Goal: Information Seeking & Learning: Learn about a topic

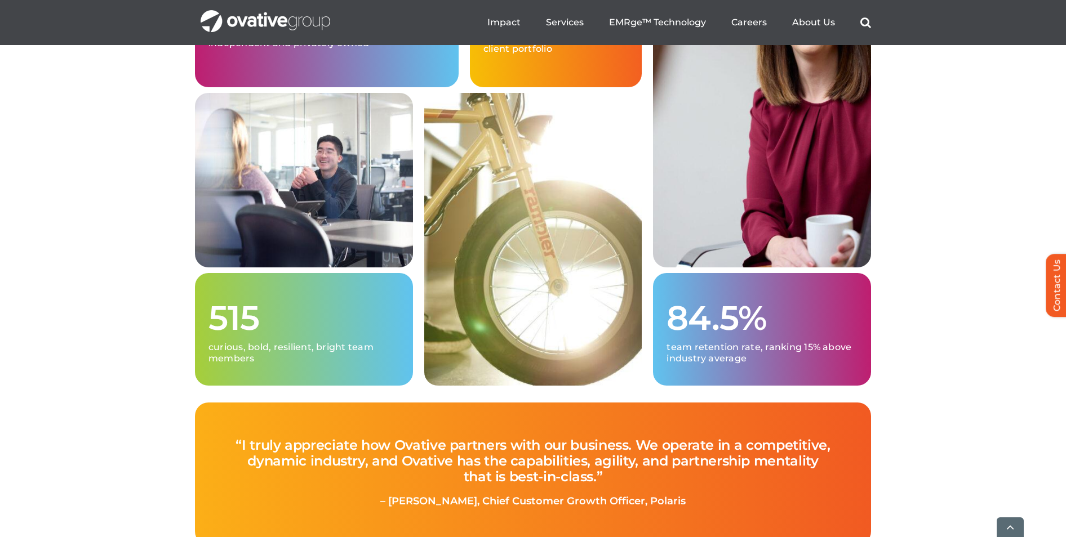
scroll to position [3042, 0]
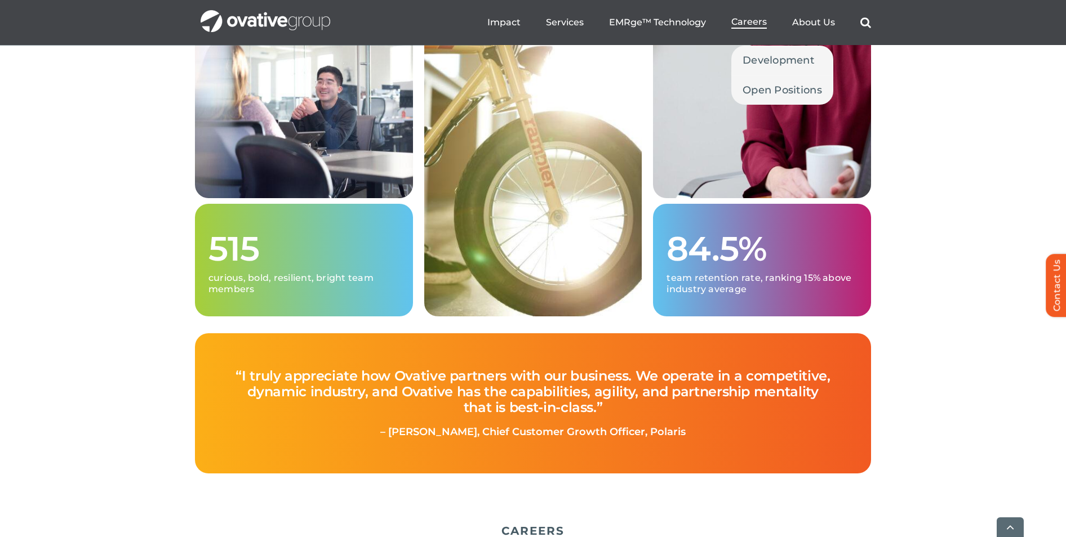
click at [750, 24] on span "Careers" at bounding box center [748, 21] width 35 height 11
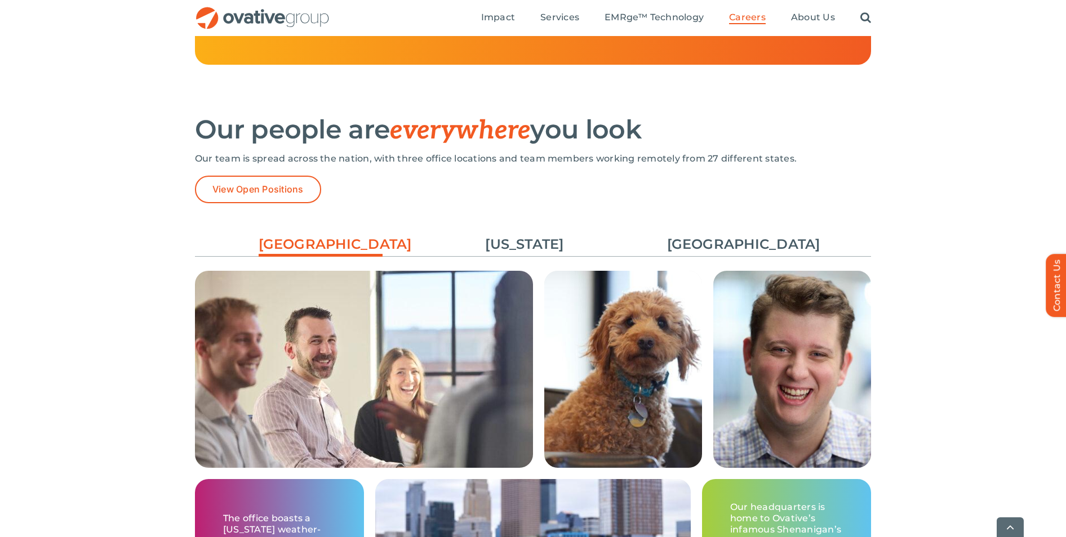
scroll to position [1634, 0]
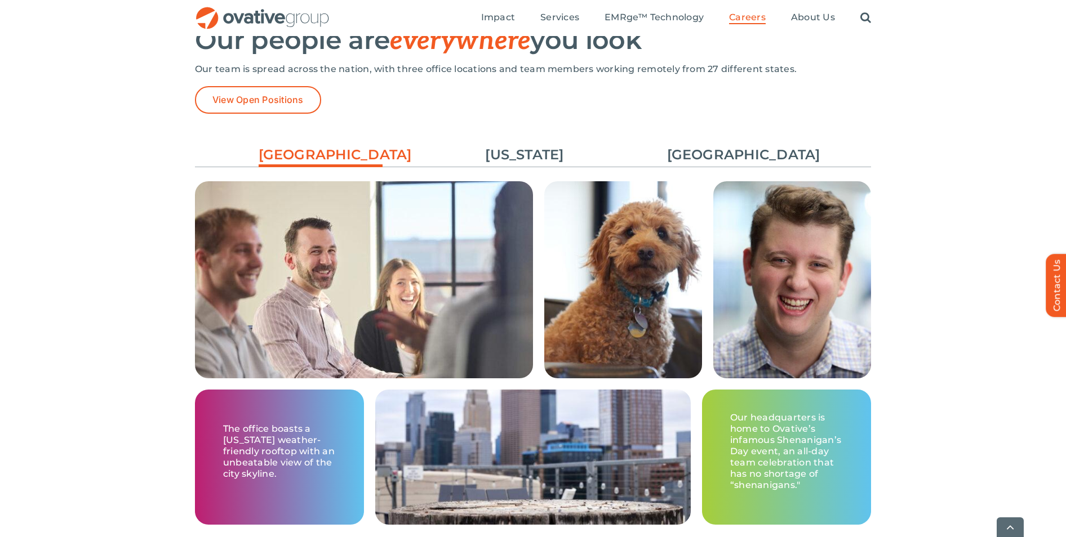
click at [710, 141] on ul "Minneapolis New York Chicago" at bounding box center [533, 155] width 676 height 30
click at [713, 150] on link "[GEOGRAPHIC_DATA]" at bounding box center [729, 154] width 124 height 19
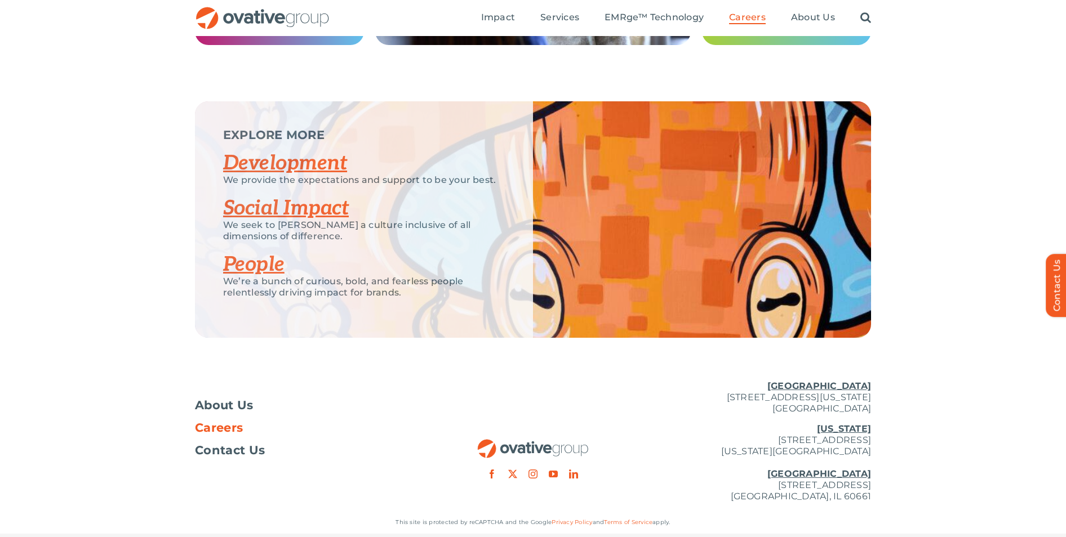
scroll to position [2084, 0]
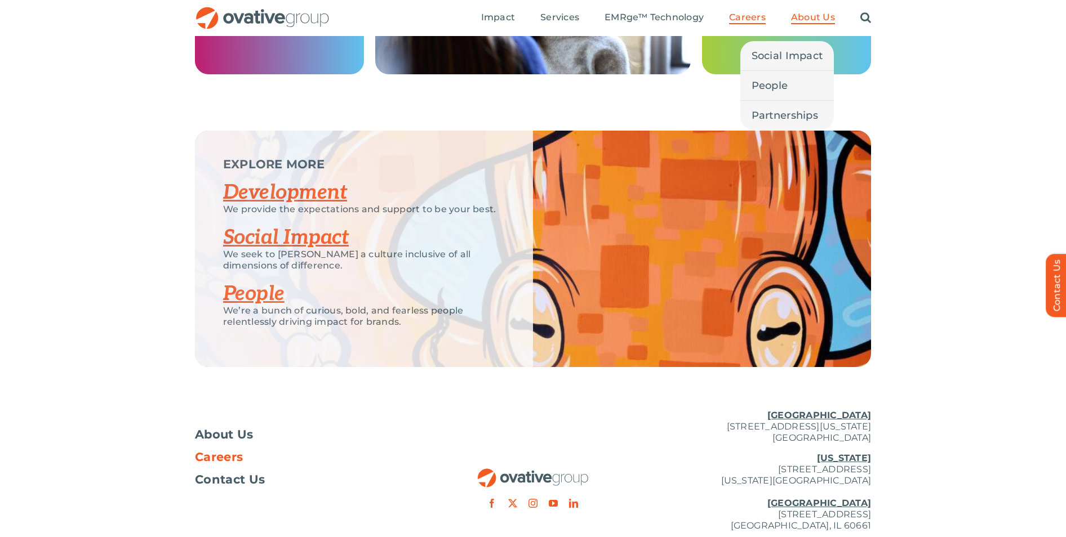
click at [814, 16] on span "About Us" at bounding box center [813, 17] width 44 height 11
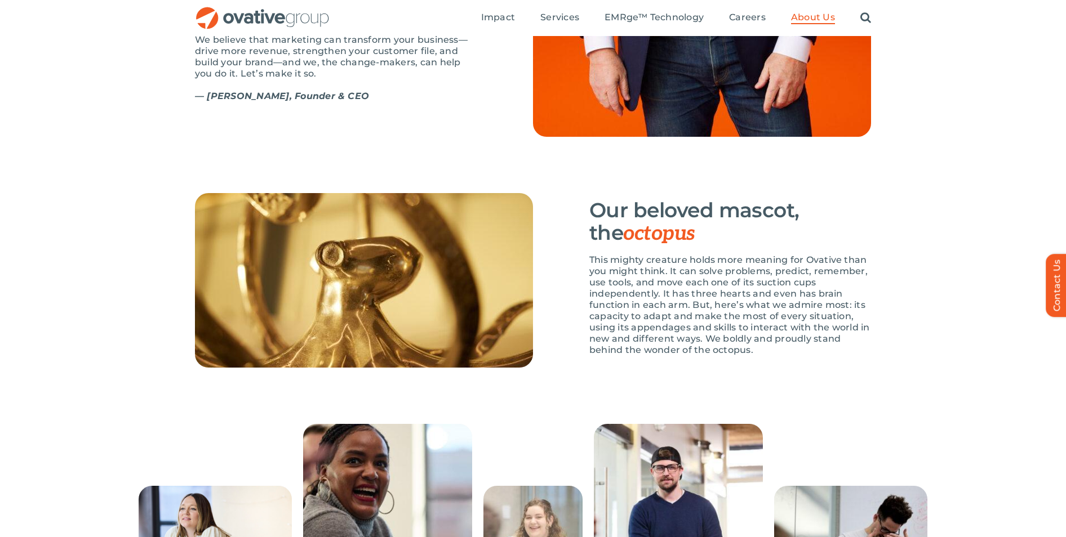
scroll to position [1521, 0]
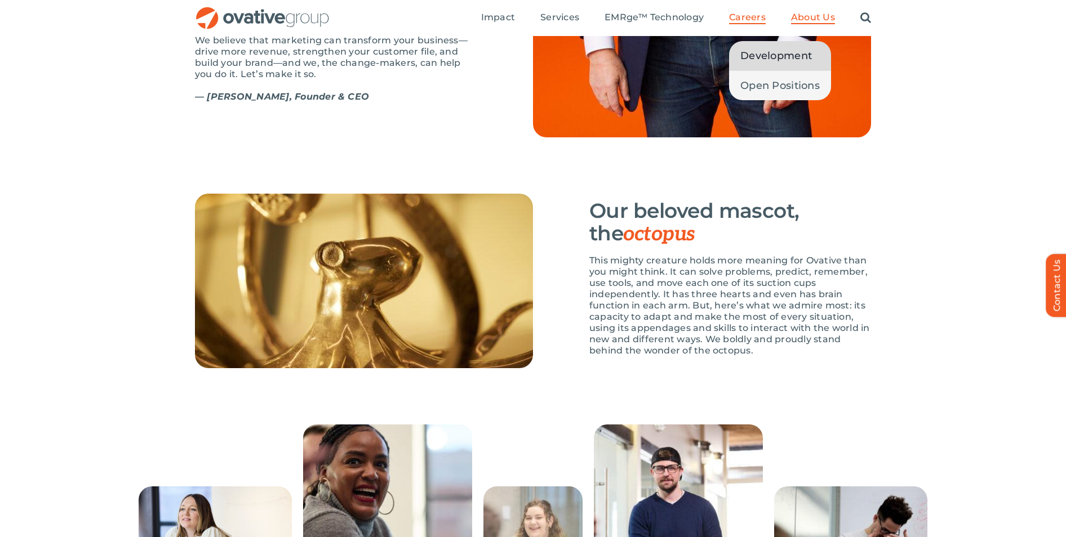
click at [757, 63] on span "Development" at bounding box center [776, 56] width 72 height 16
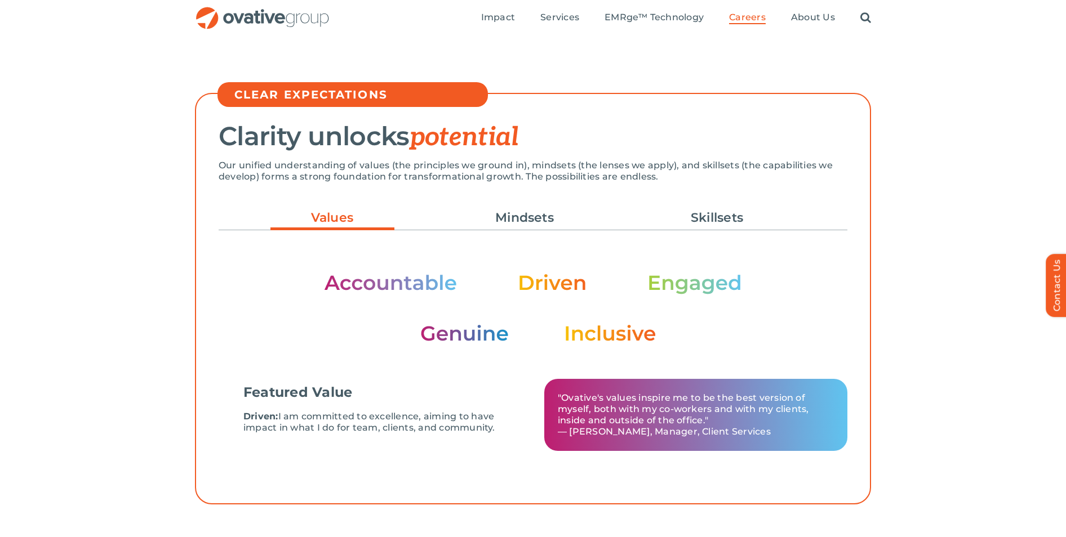
scroll to position [225, 0]
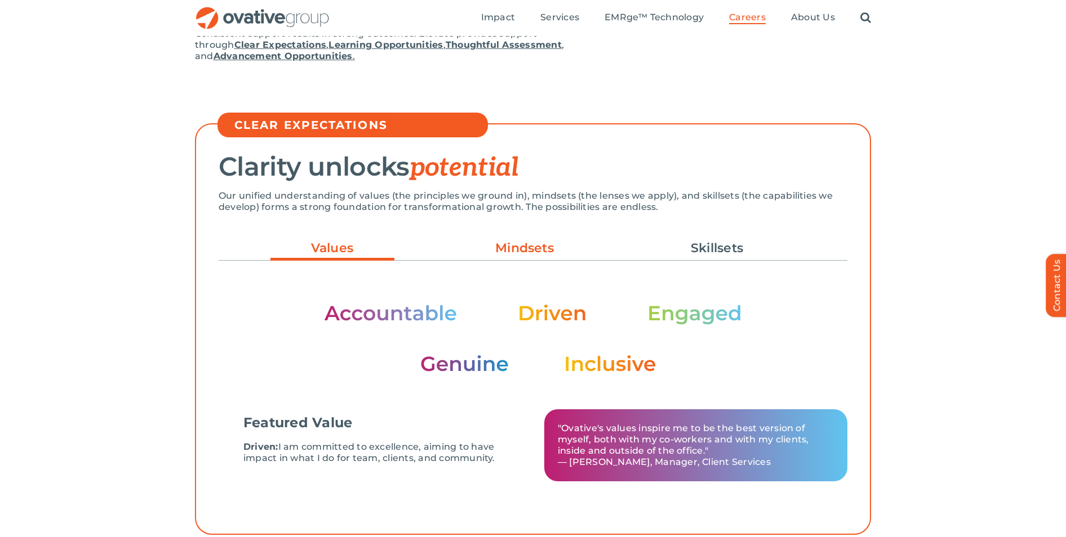
click at [555, 256] on link "Mindsets" at bounding box center [525, 248] width 124 height 19
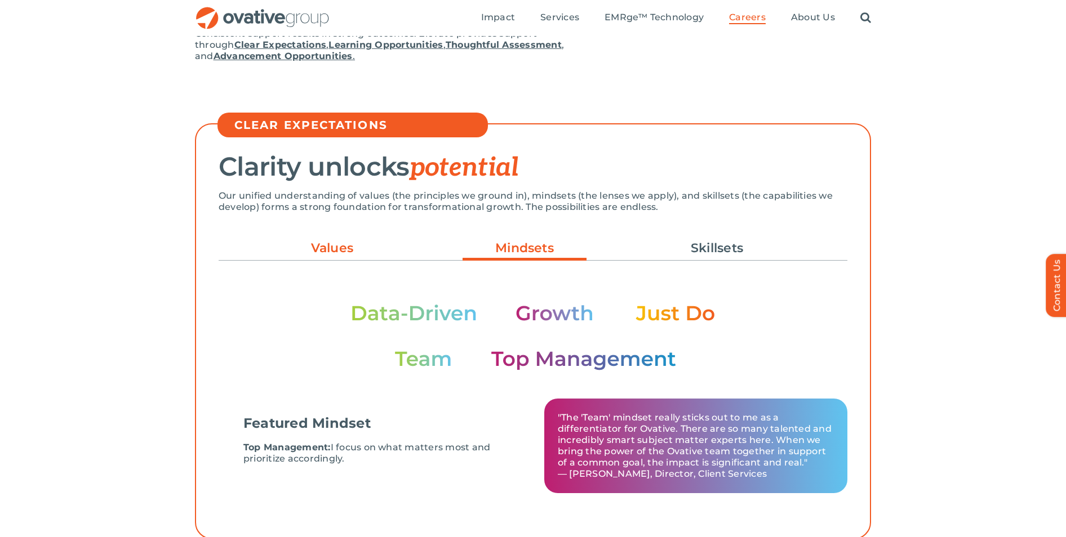
click at [355, 252] on link "Values" at bounding box center [332, 248] width 124 height 19
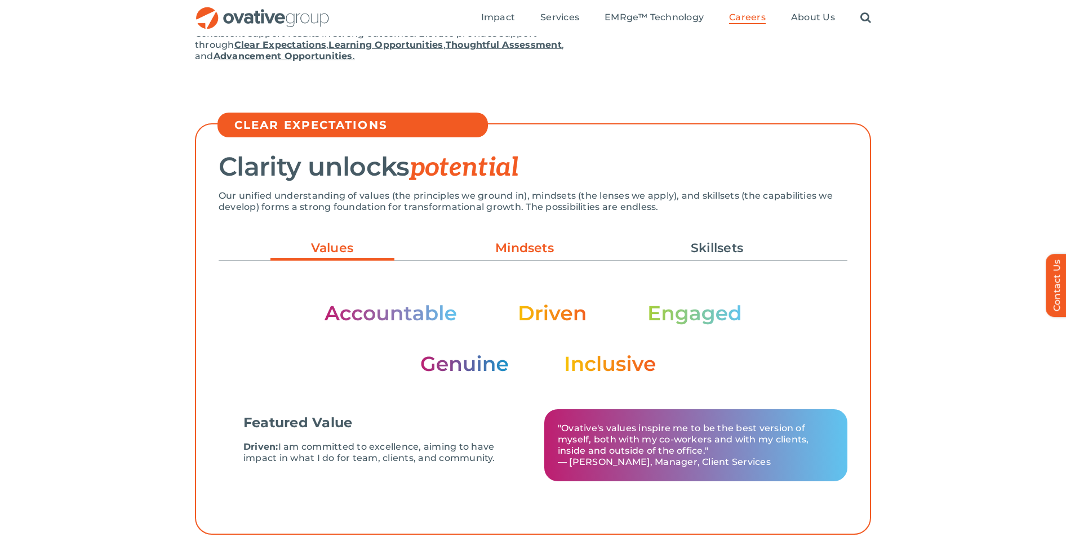
click at [548, 256] on link "Mindsets" at bounding box center [525, 248] width 124 height 19
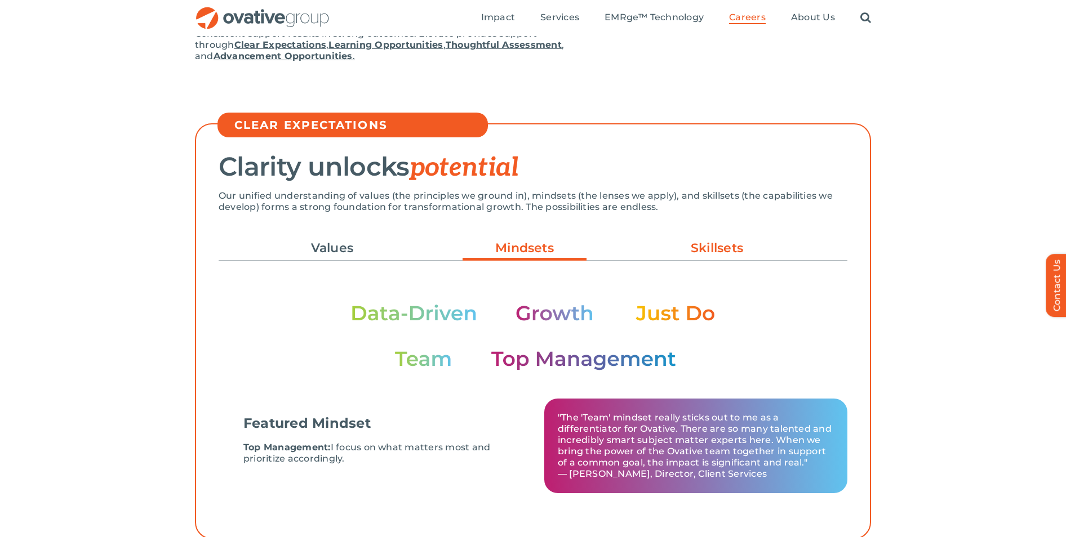
click at [734, 246] on link "Skillsets" at bounding box center [717, 248] width 124 height 19
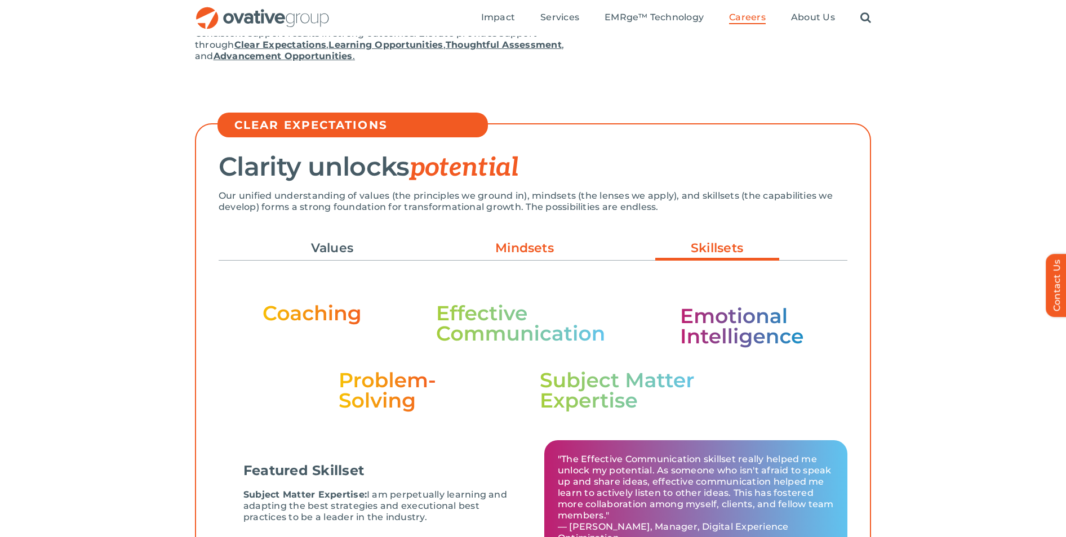
click at [554, 254] on link "Mindsets" at bounding box center [525, 248] width 124 height 19
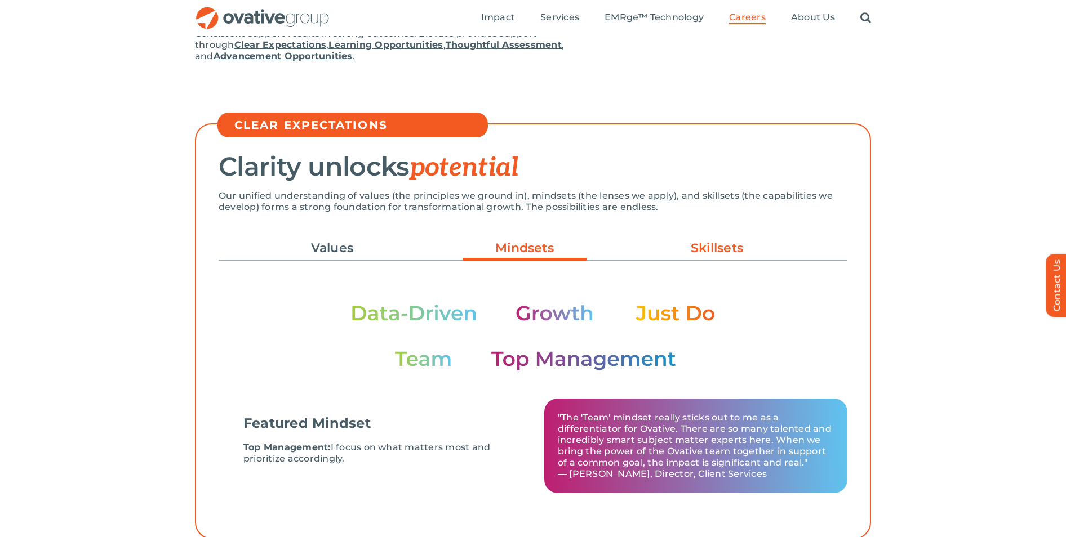
click at [700, 252] on link "Skillsets" at bounding box center [717, 248] width 124 height 19
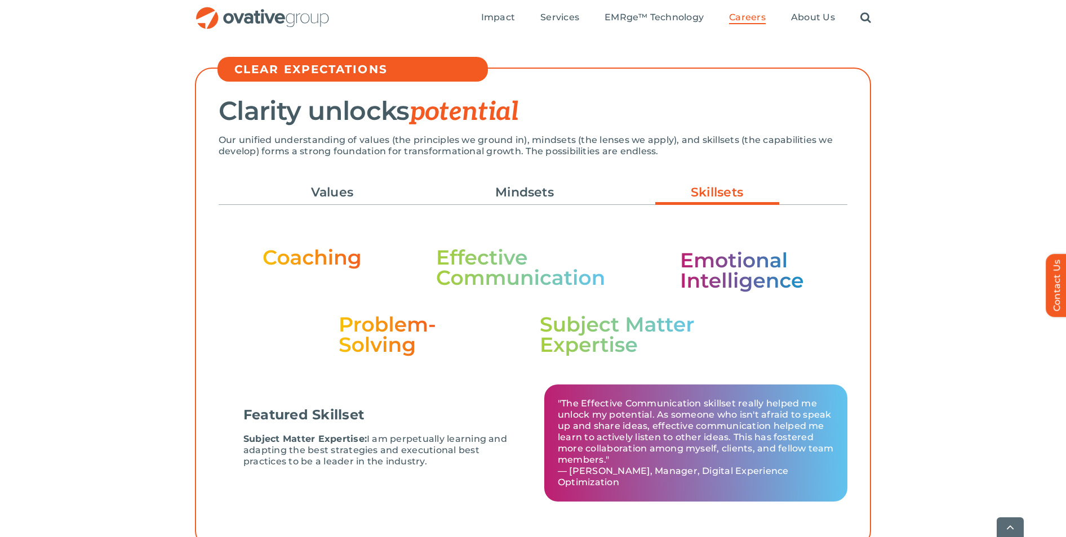
scroll to position [282, 0]
click at [546, 188] on link "Mindsets" at bounding box center [525, 192] width 124 height 19
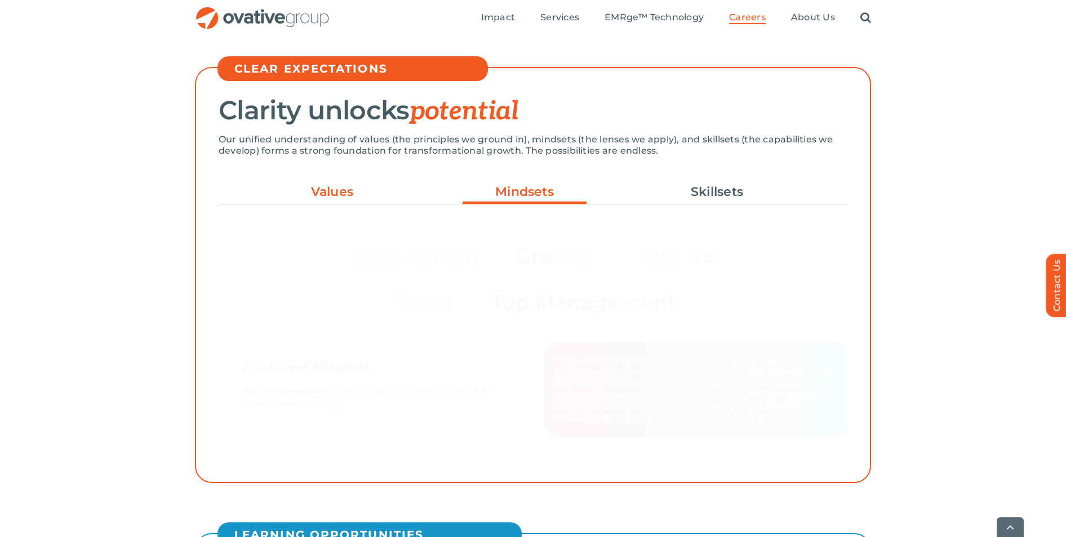
click at [321, 197] on link "Values" at bounding box center [332, 192] width 124 height 19
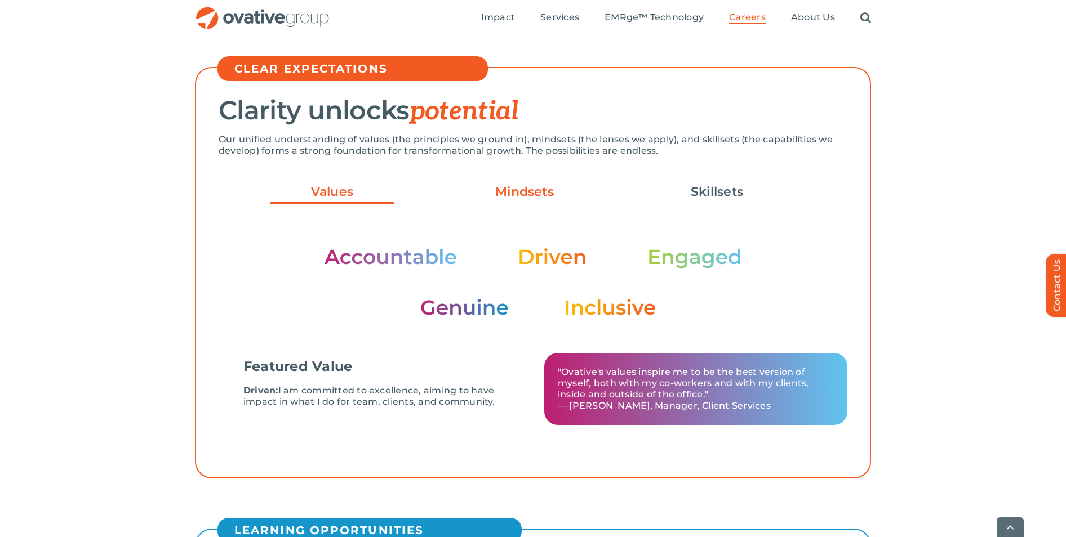
click at [531, 194] on link "Mindsets" at bounding box center [525, 192] width 124 height 19
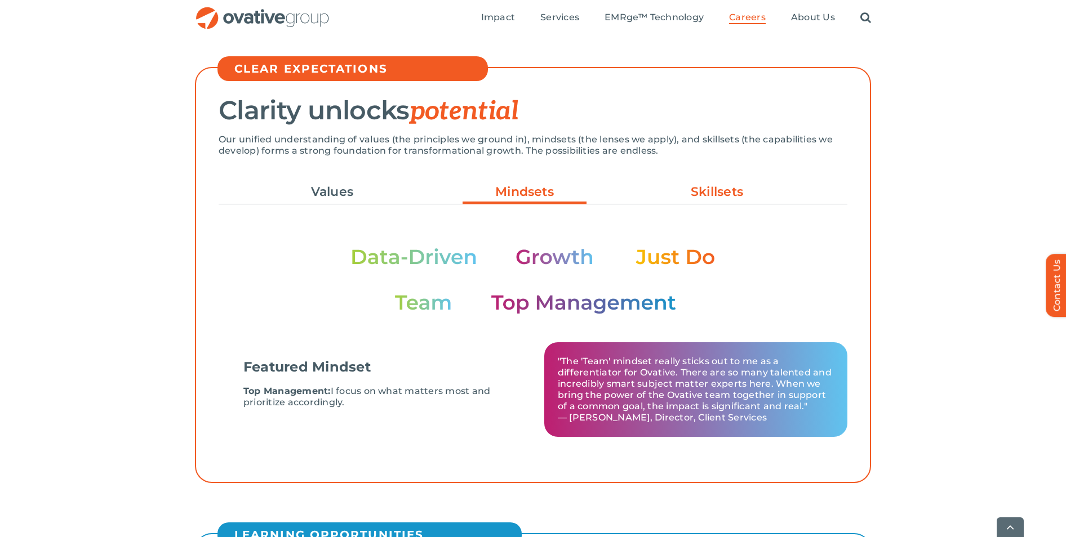
drag, startPoint x: 726, startPoint y: 185, endPoint x: 699, endPoint y: 198, distance: 29.5
click at [726, 185] on link "Skillsets" at bounding box center [717, 192] width 124 height 19
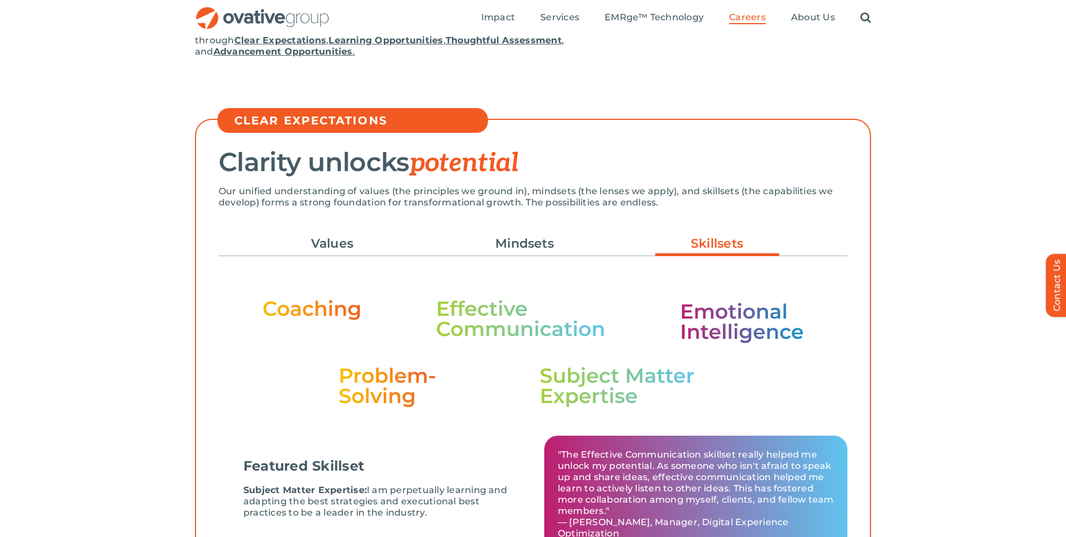
scroll to position [225, 0]
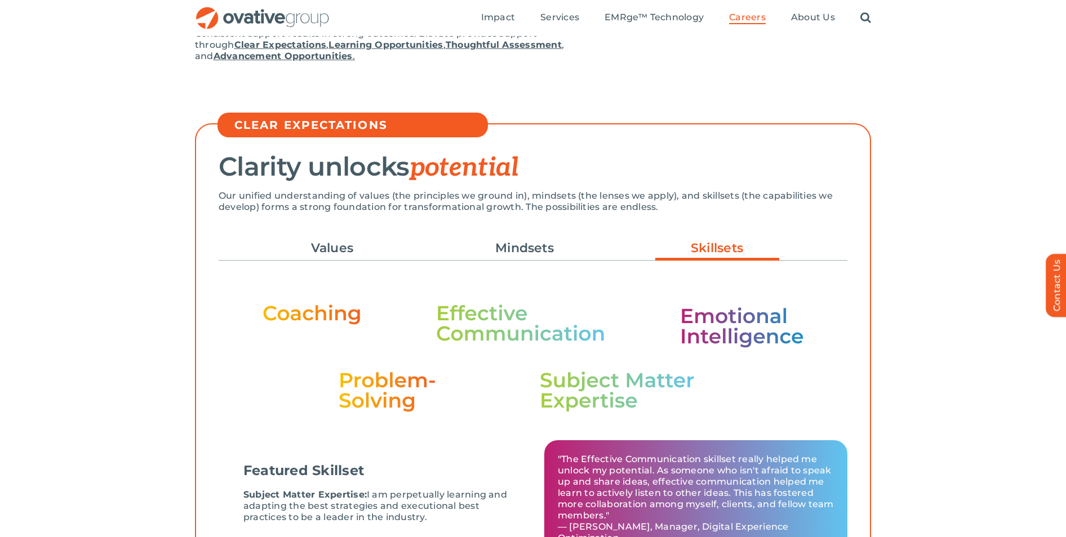
click at [549, 259] on ul "Values Mindsets Skillsets" at bounding box center [533, 248] width 629 height 30
click at [545, 250] on link "Mindsets" at bounding box center [525, 248] width 124 height 19
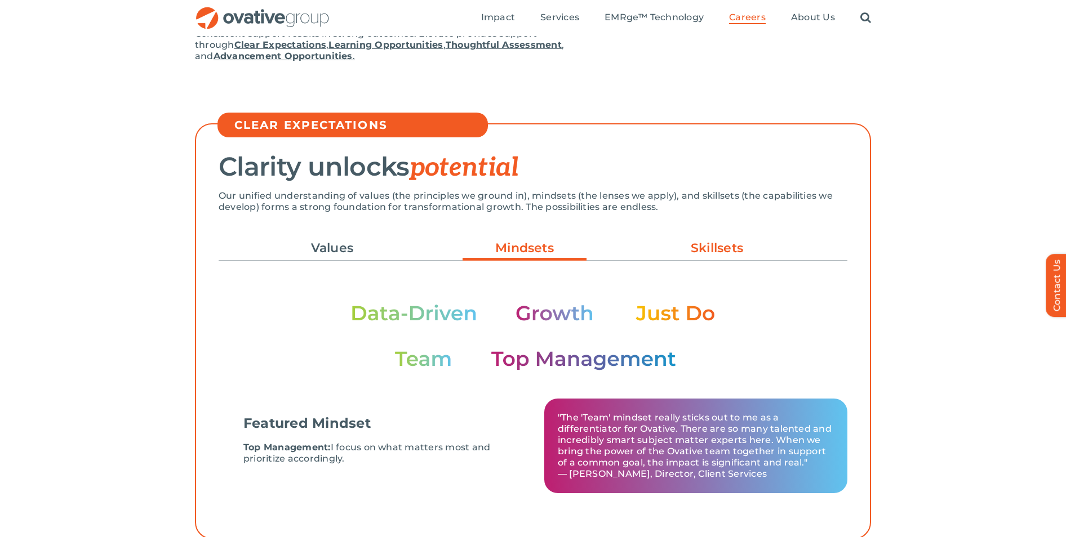
click at [752, 253] on link "Skillsets" at bounding box center [717, 248] width 124 height 19
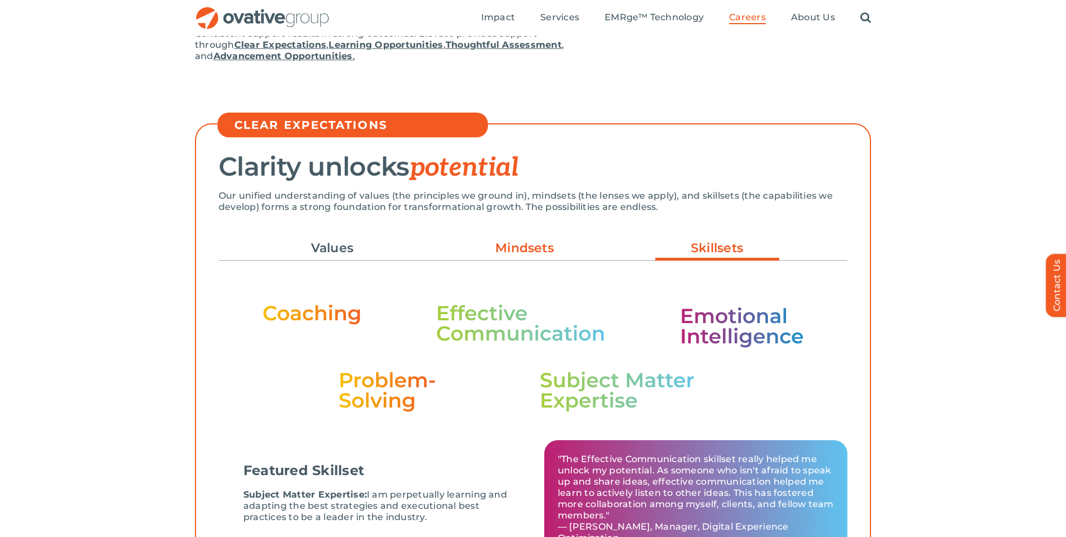
click at [530, 248] on link "Mindsets" at bounding box center [525, 248] width 124 height 19
